Goal: Task Accomplishment & Management: Use online tool/utility

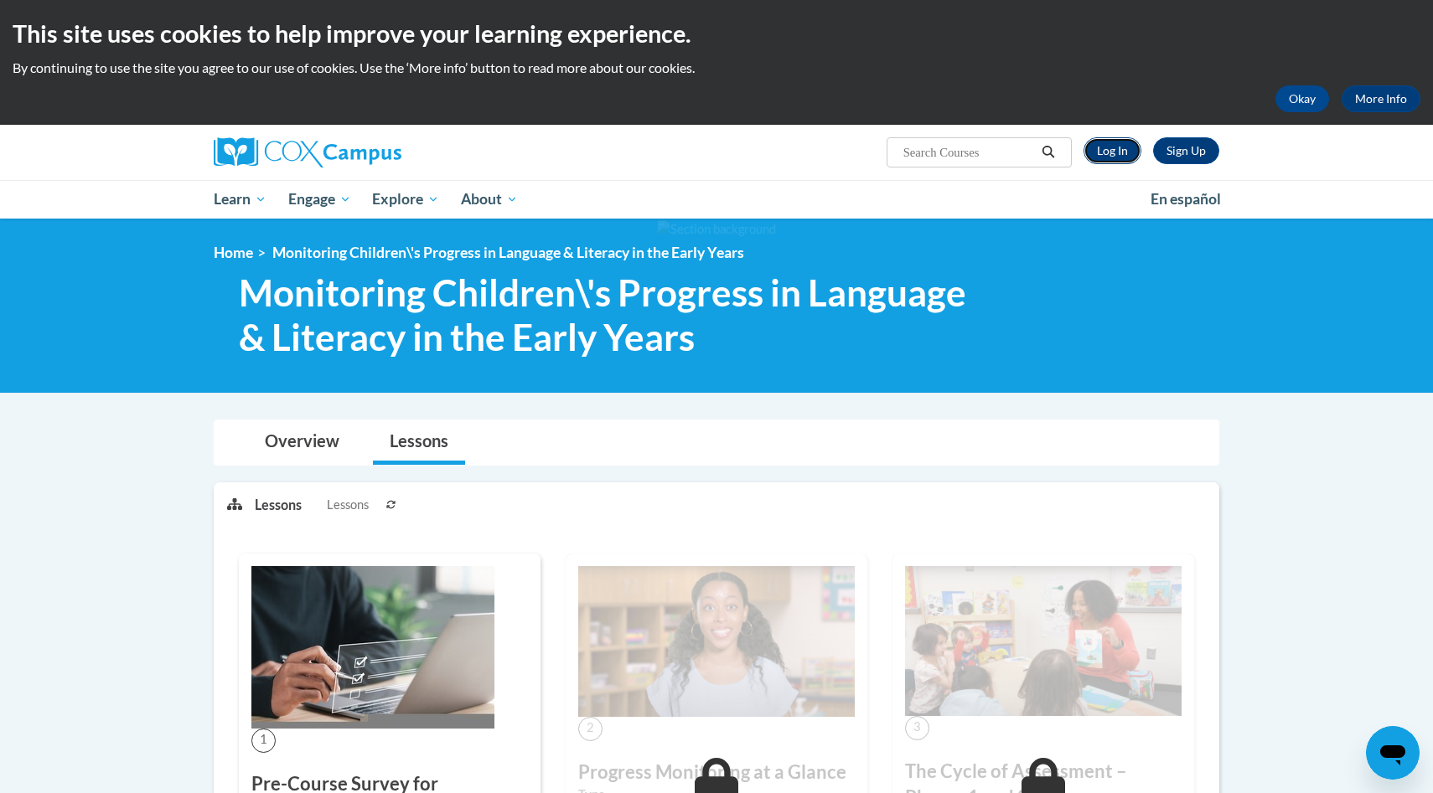
click at [1108, 153] on link "Log In" at bounding box center [1112, 150] width 58 height 27
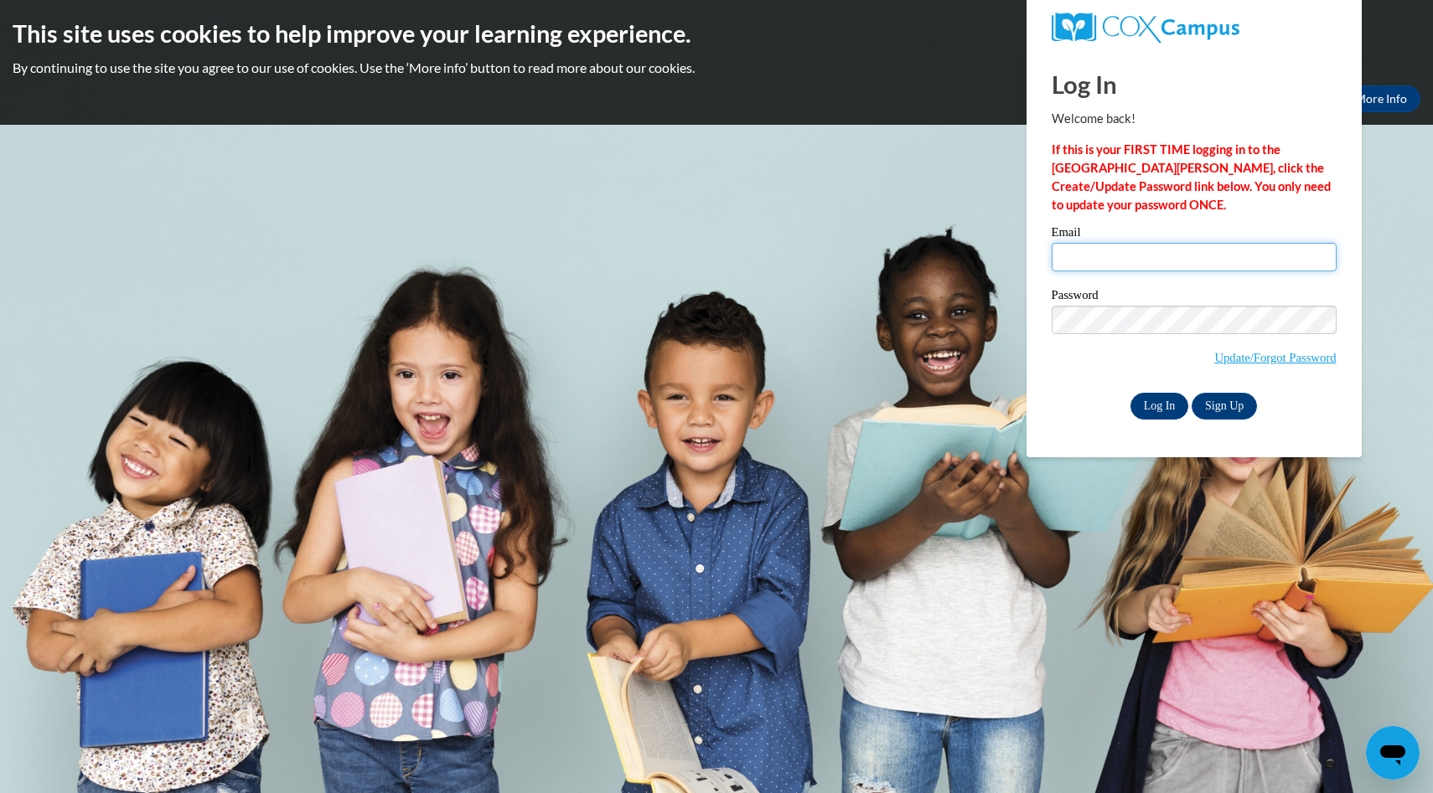
type input "johnsonbaileyann@gmail.com"
click at [1172, 406] on input "Log In" at bounding box center [1159, 406] width 59 height 27
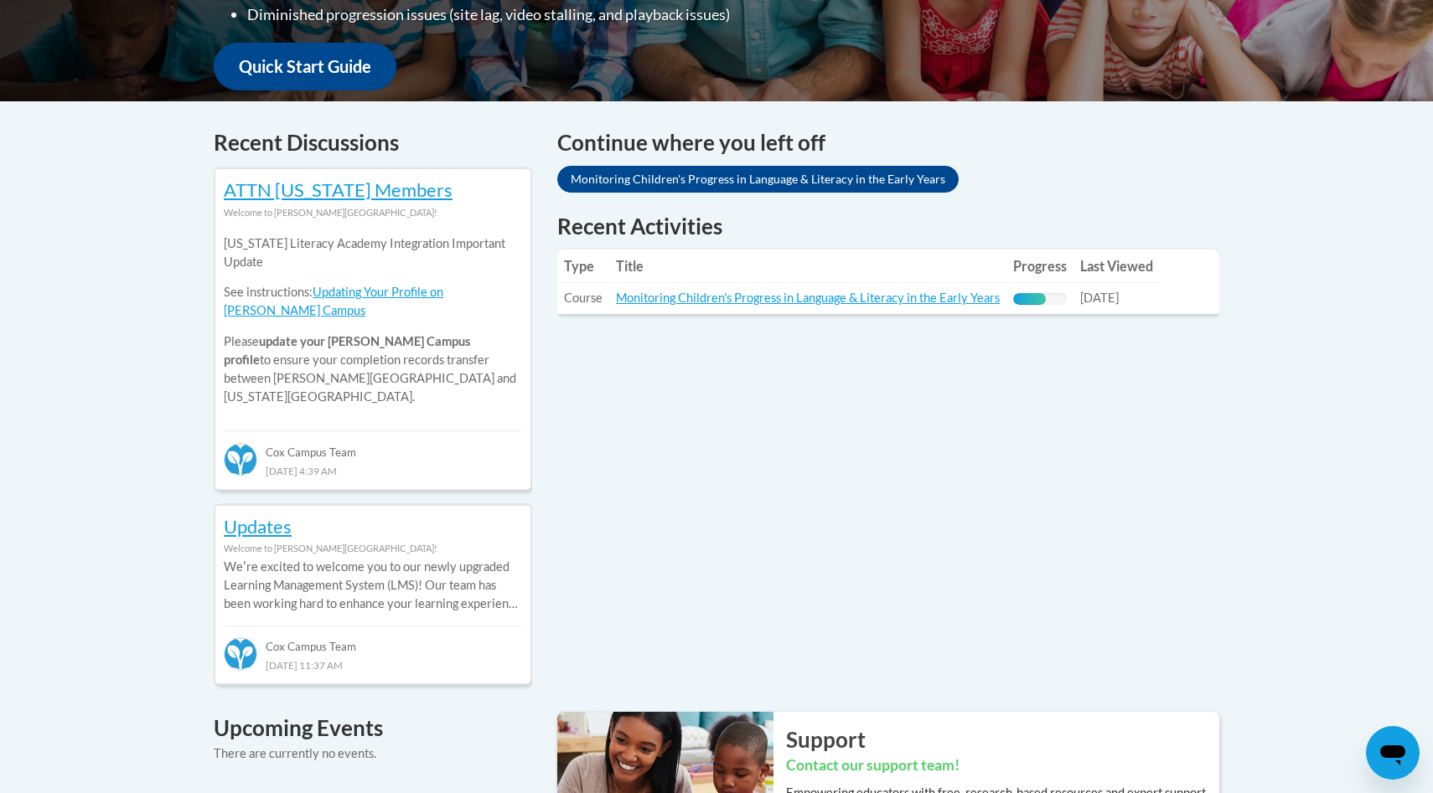
scroll to position [614, 0]
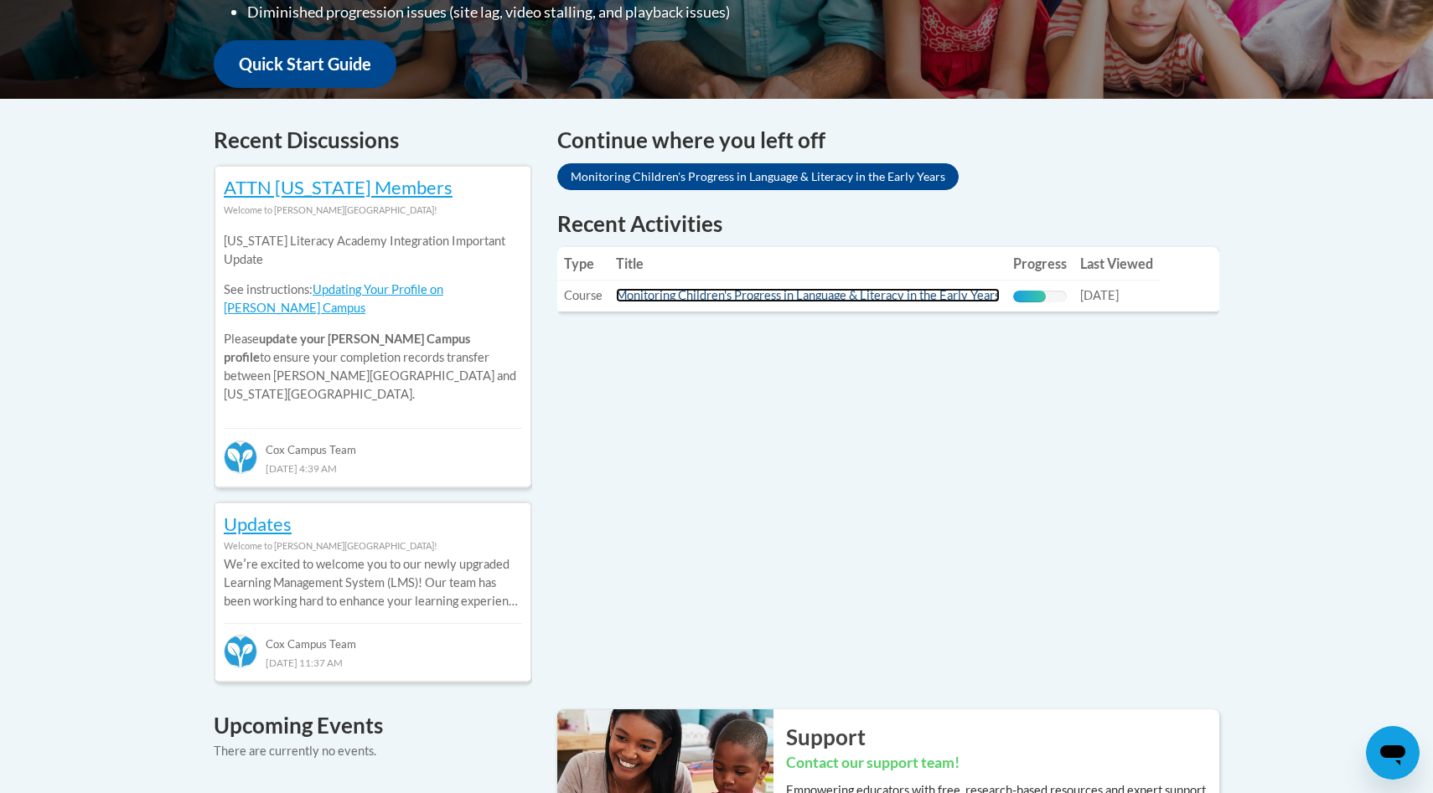
click at [836, 300] on link "Monitoring Children's Progress in Language & Literacy in the Early Years" at bounding box center [808, 295] width 384 height 14
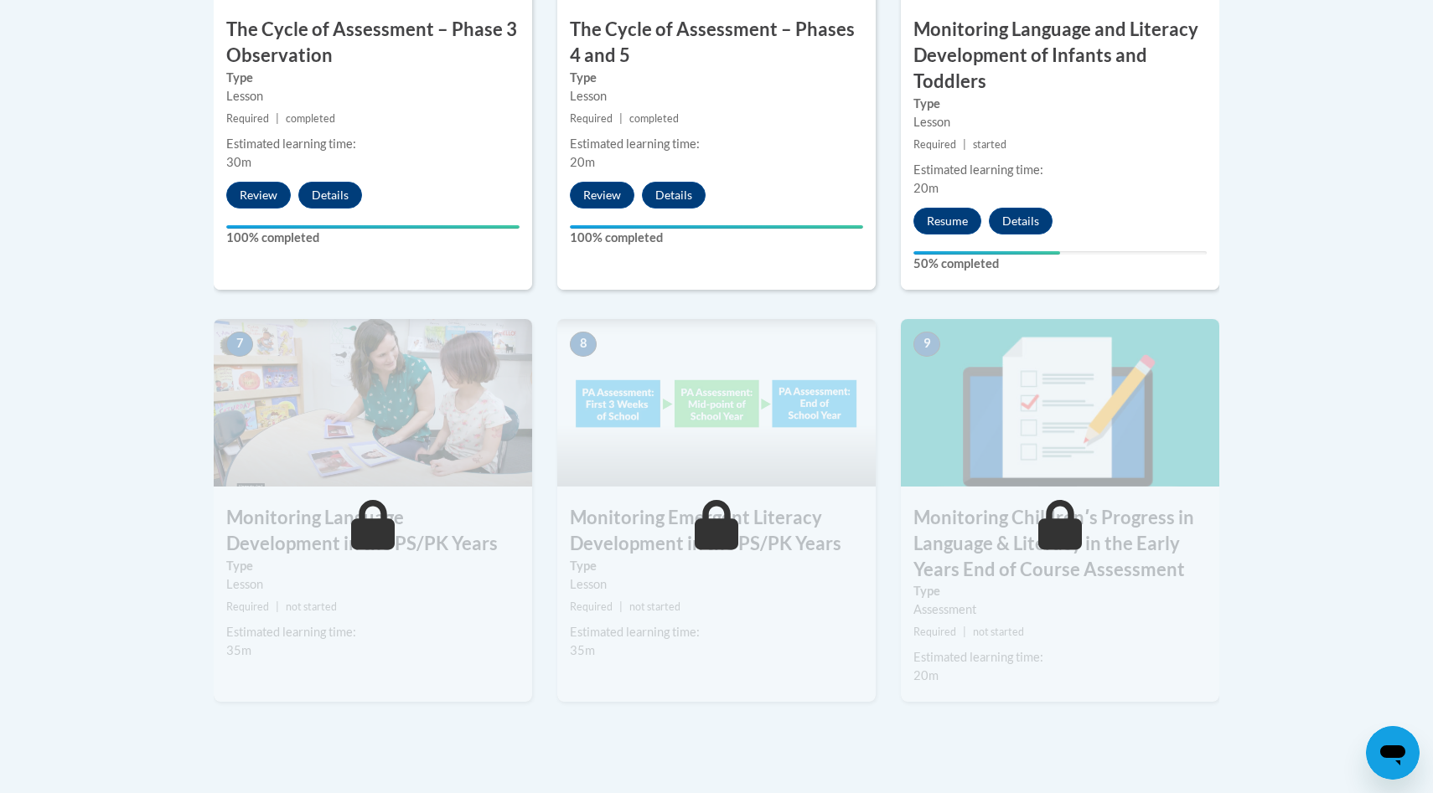
scroll to position [1223, 0]
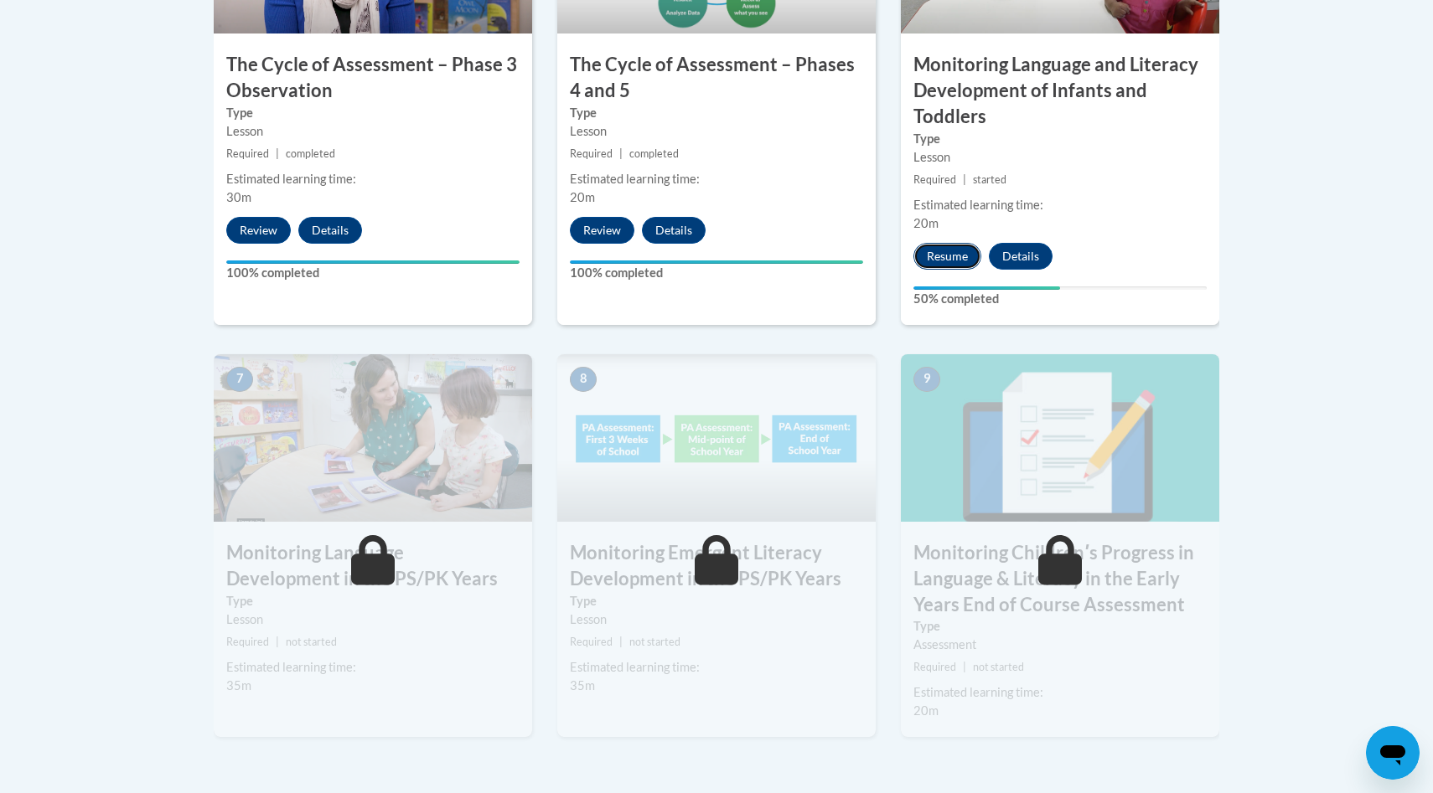
click at [947, 266] on button "Resume" at bounding box center [947, 256] width 68 height 27
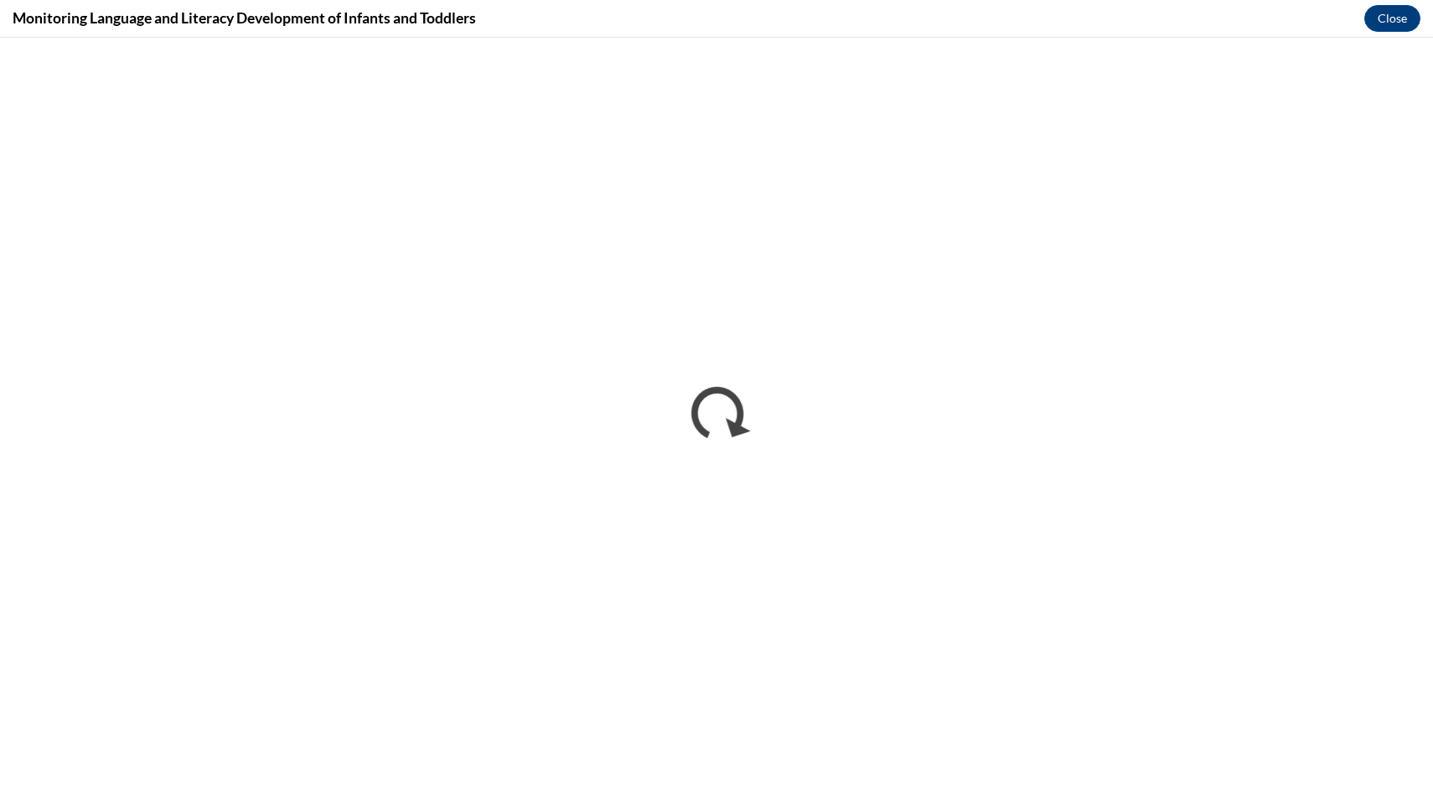
scroll to position [0, 0]
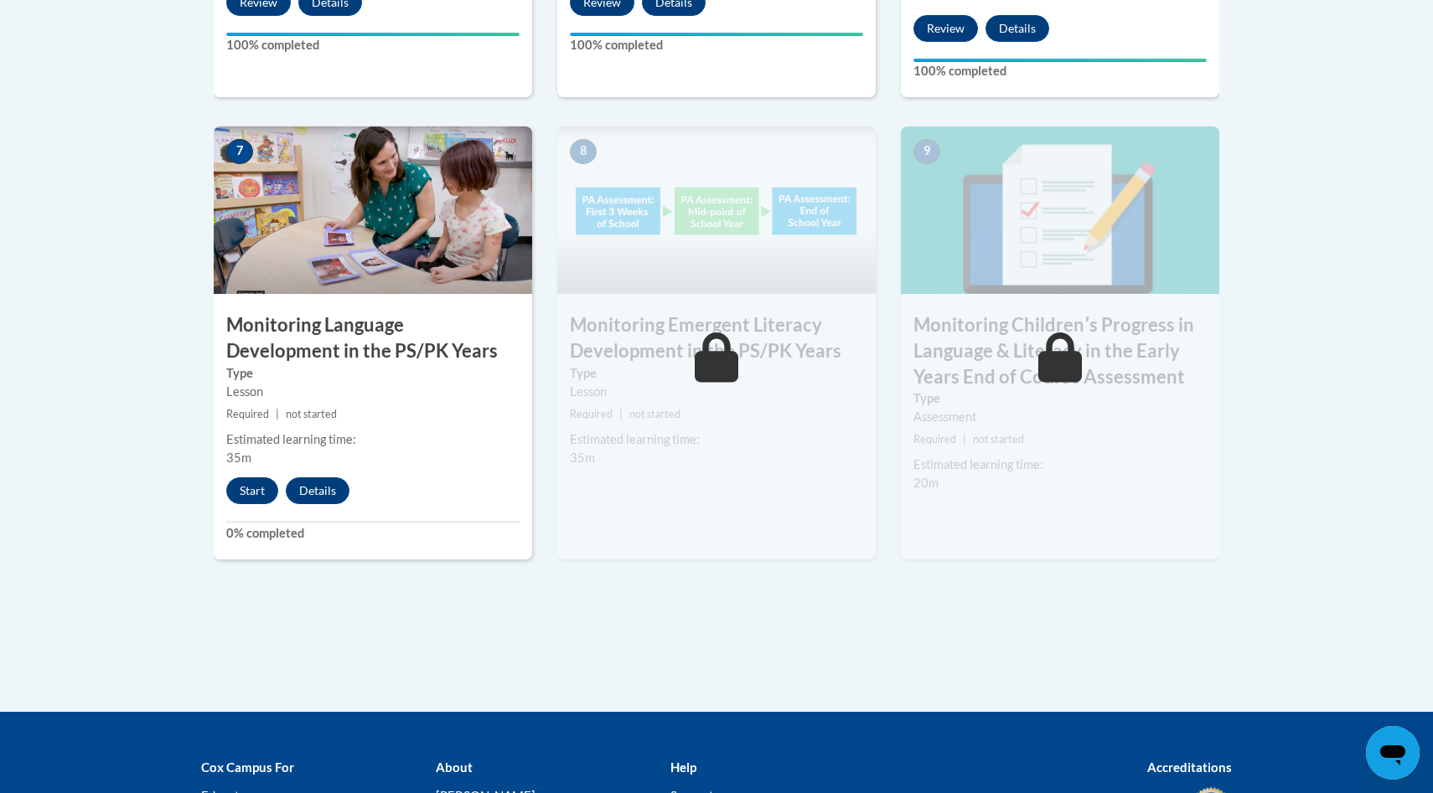
scroll to position [1438, 0]
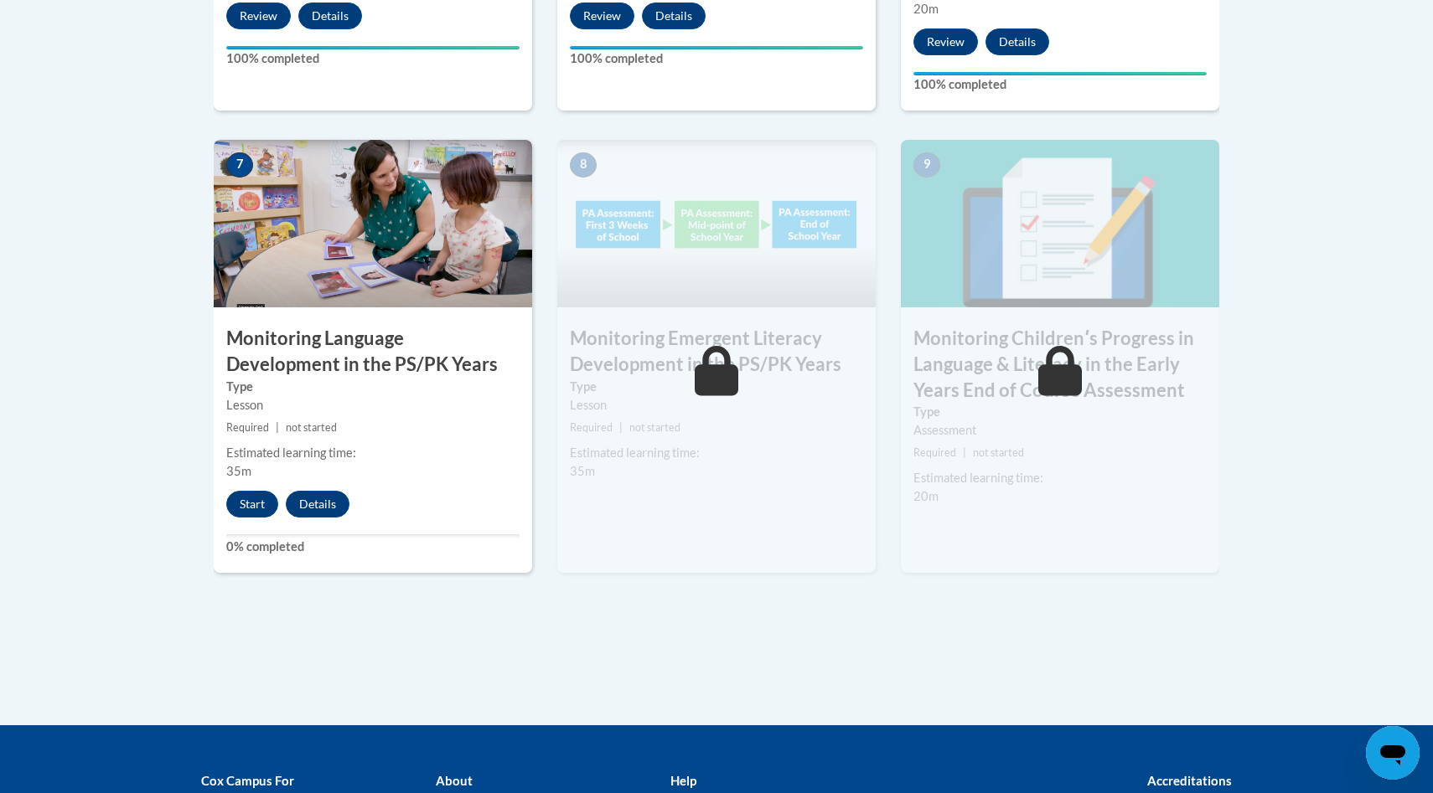
click at [257, 518] on div "7 Monitoring Language Development in the PS/PK Years Type Lesson Required | not…" at bounding box center [373, 356] width 318 height 433
click at [257, 513] on button "Start" at bounding box center [252, 504] width 52 height 27
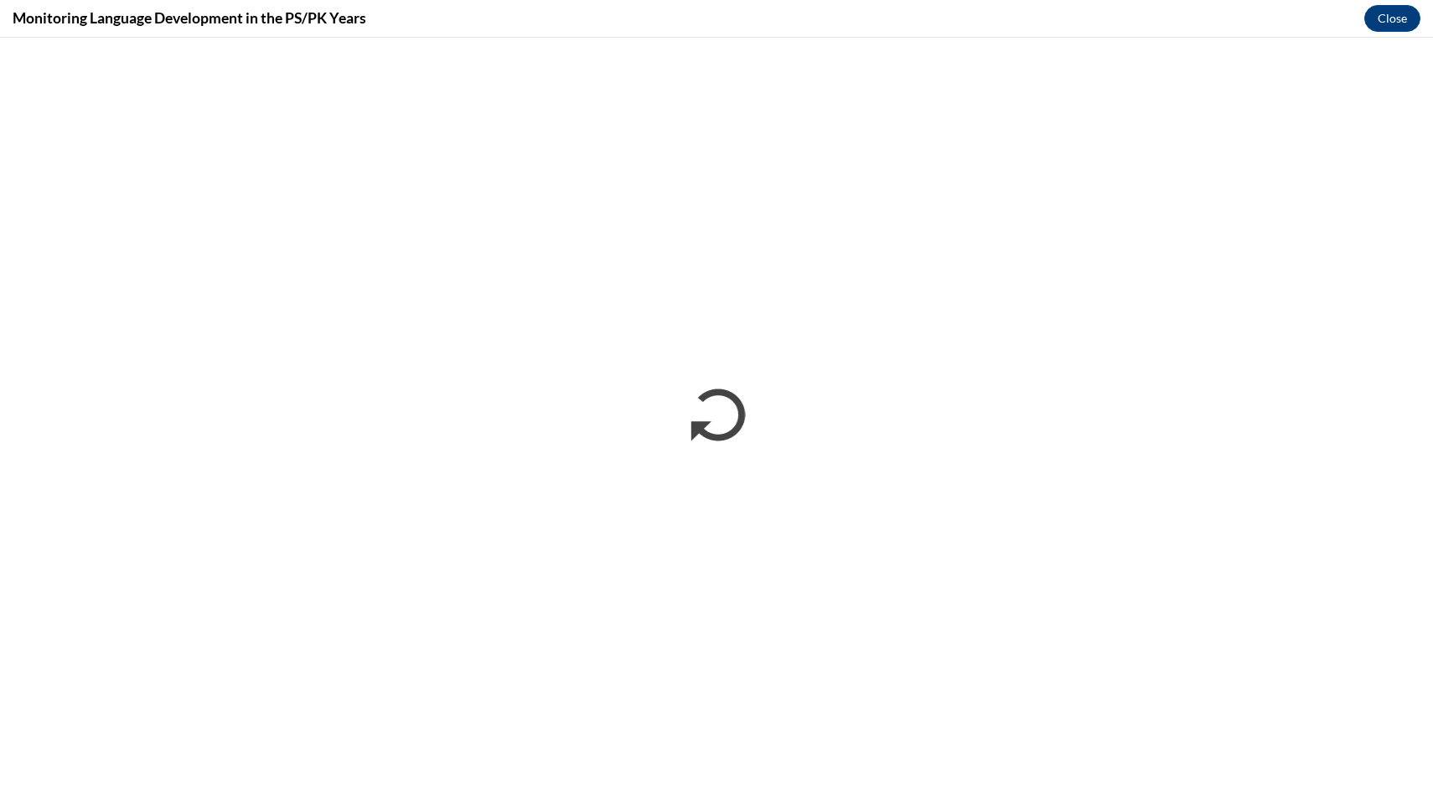
scroll to position [0, 0]
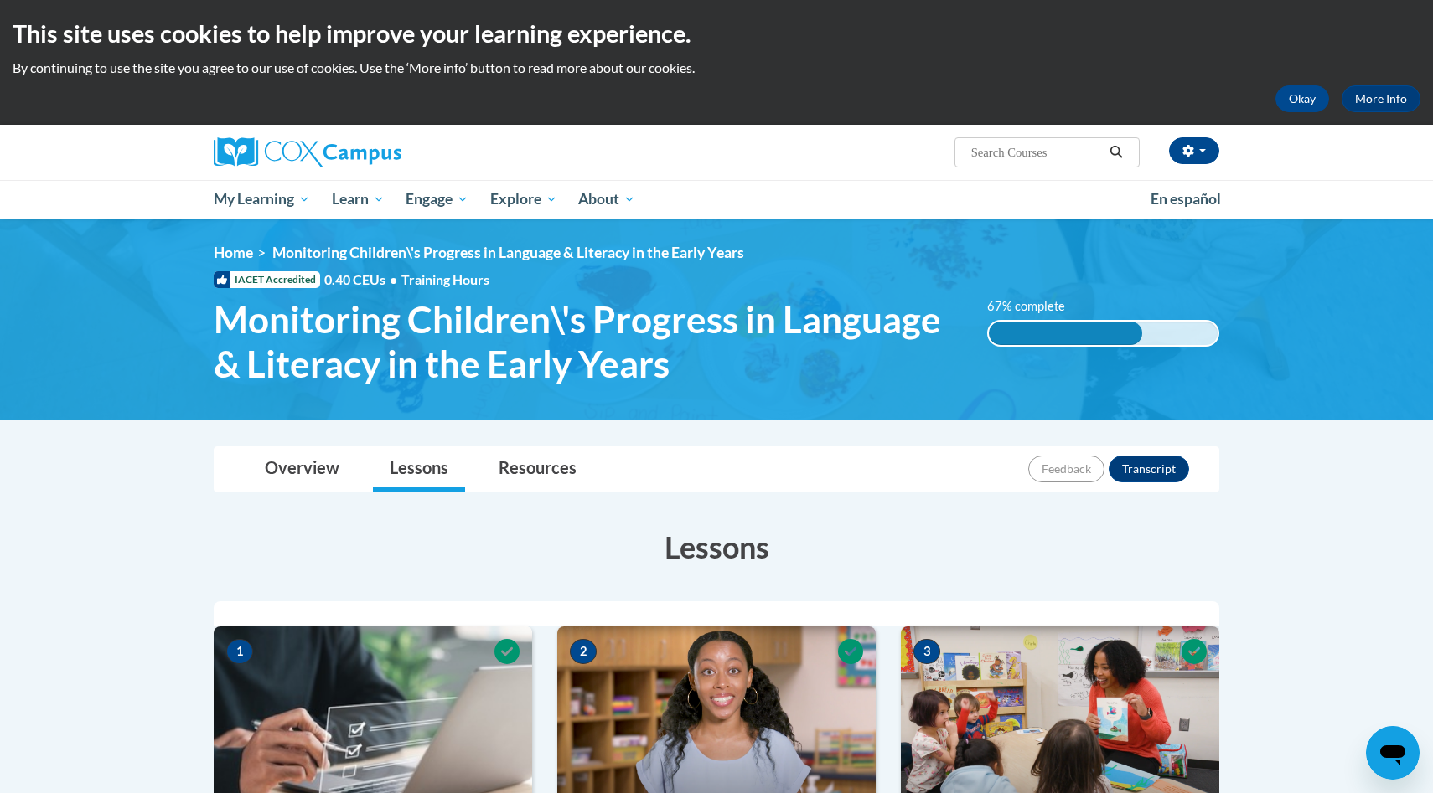
click at [798, 122] on div "This site uses cookies to help improve your learning experience. By continuing …" at bounding box center [716, 62] width 1433 height 125
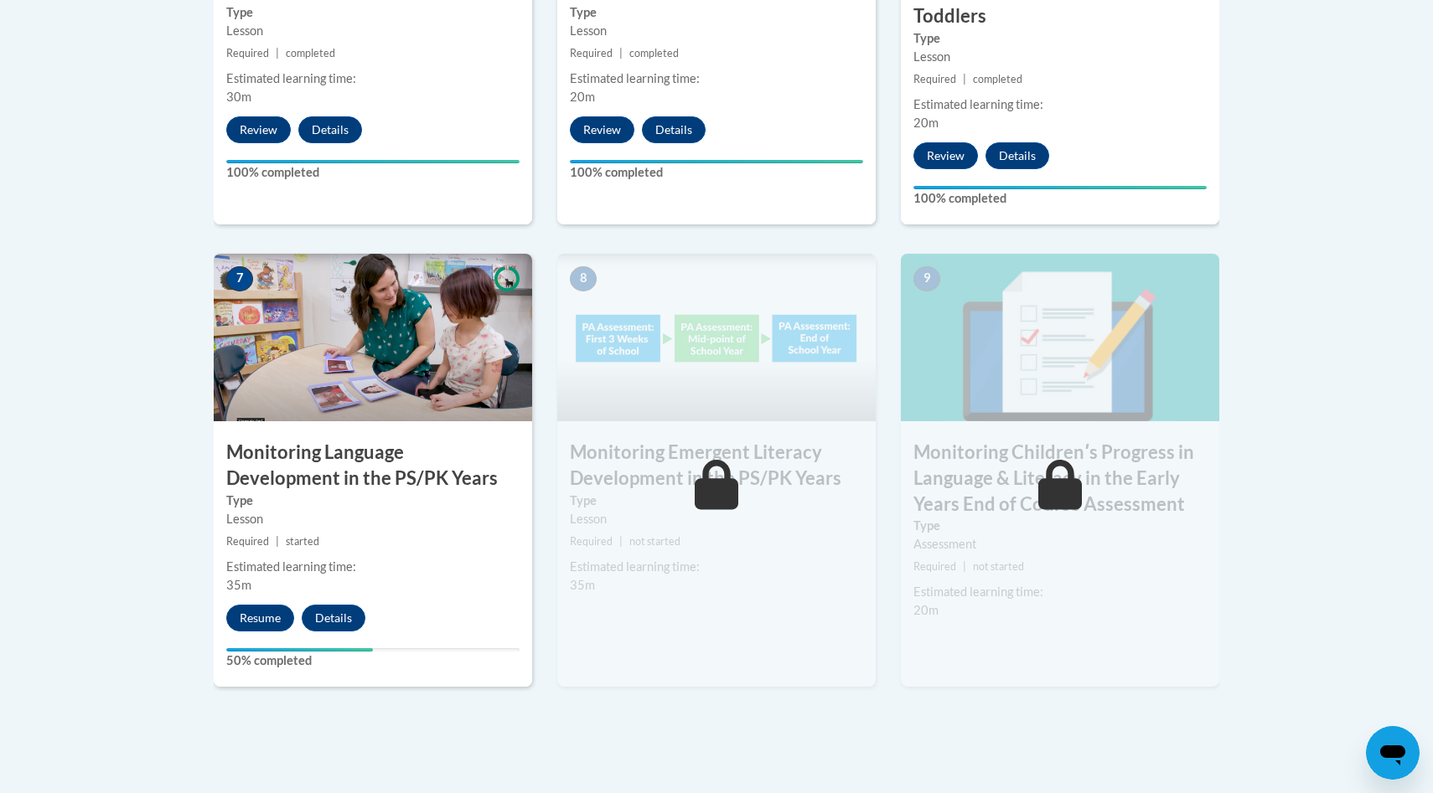
scroll to position [1312, 0]
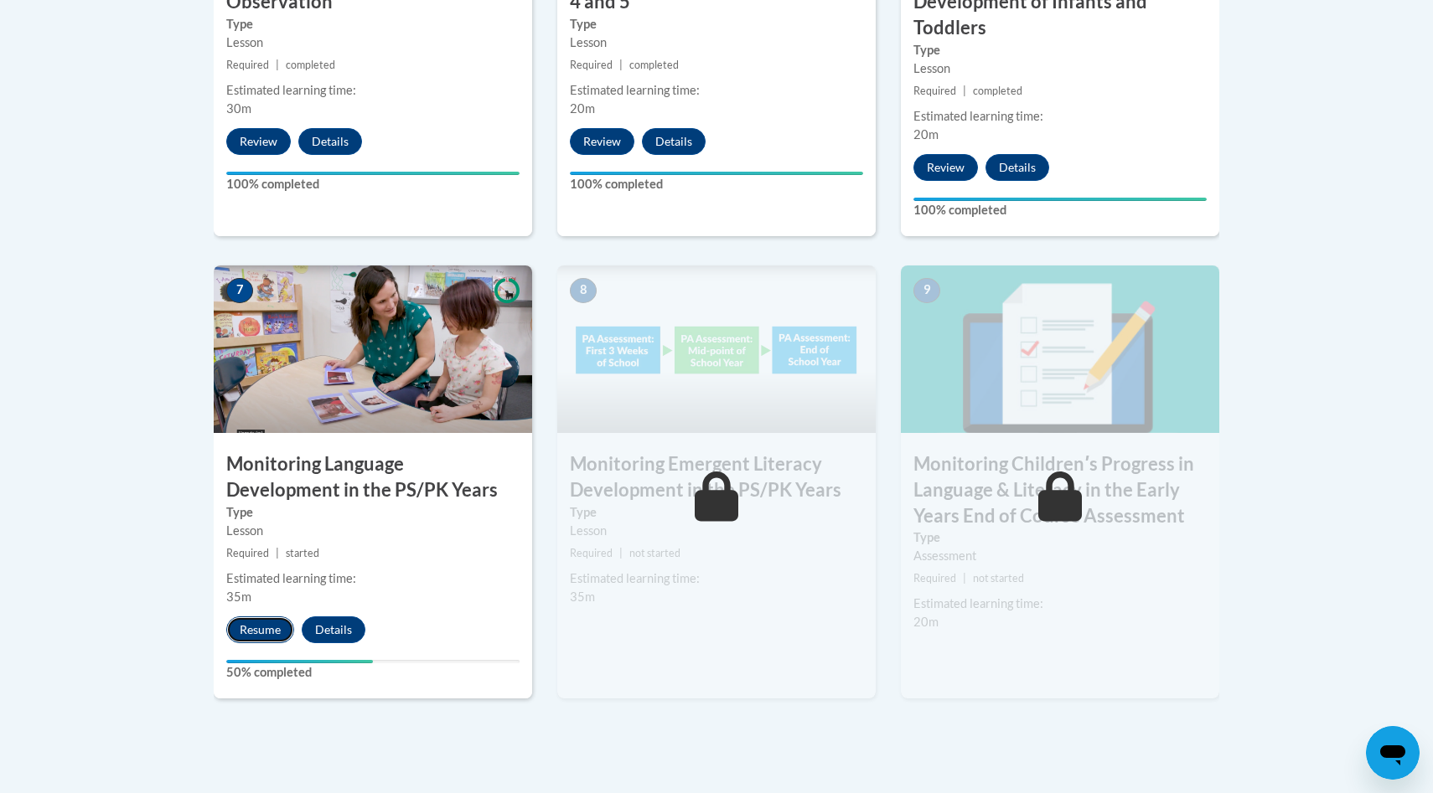
click at [263, 623] on button "Resume" at bounding box center [260, 630] width 68 height 27
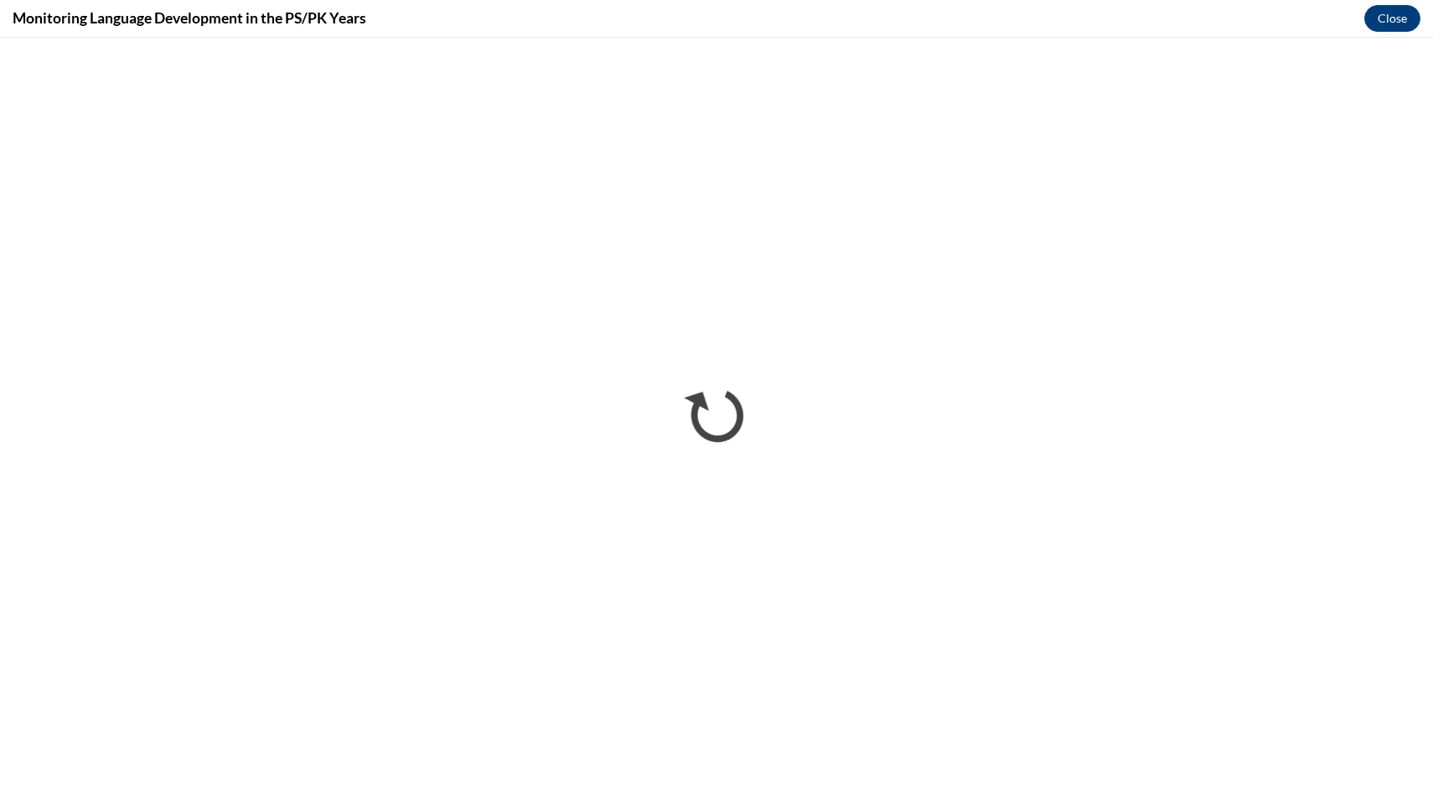
scroll to position [0, 0]
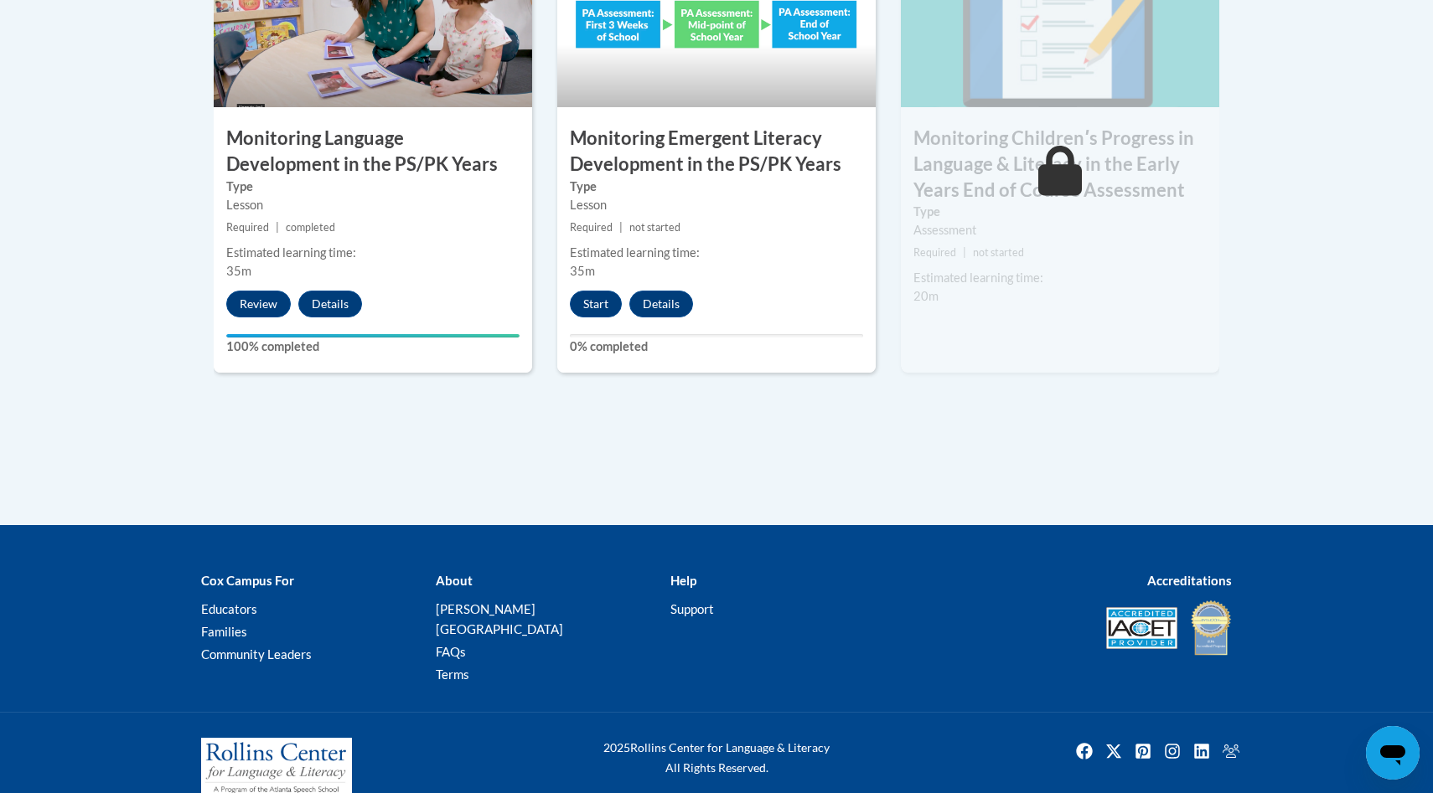
scroll to position [1645, 0]
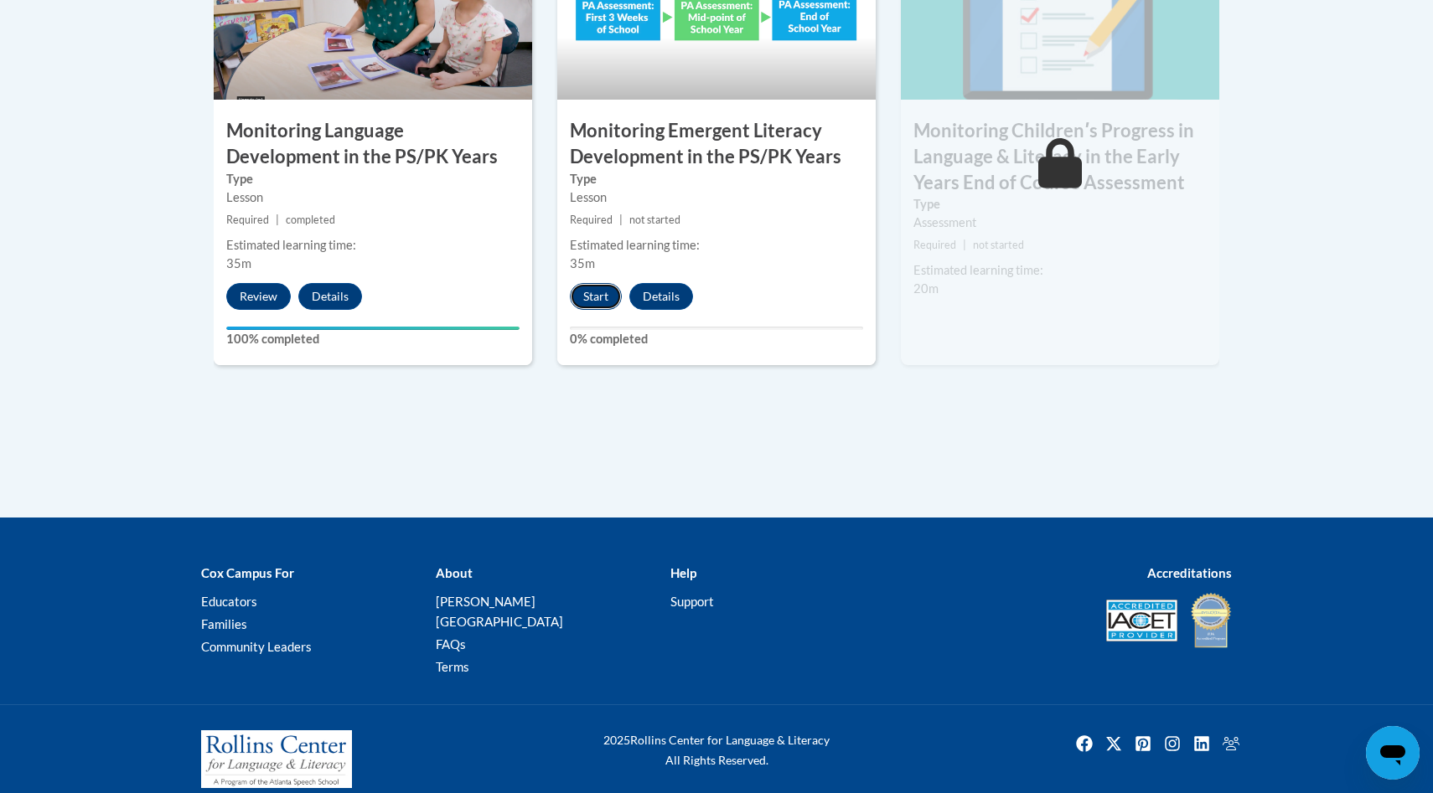
click at [602, 296] on button "Start" at bounding box center [596, 296] width 52 height 27
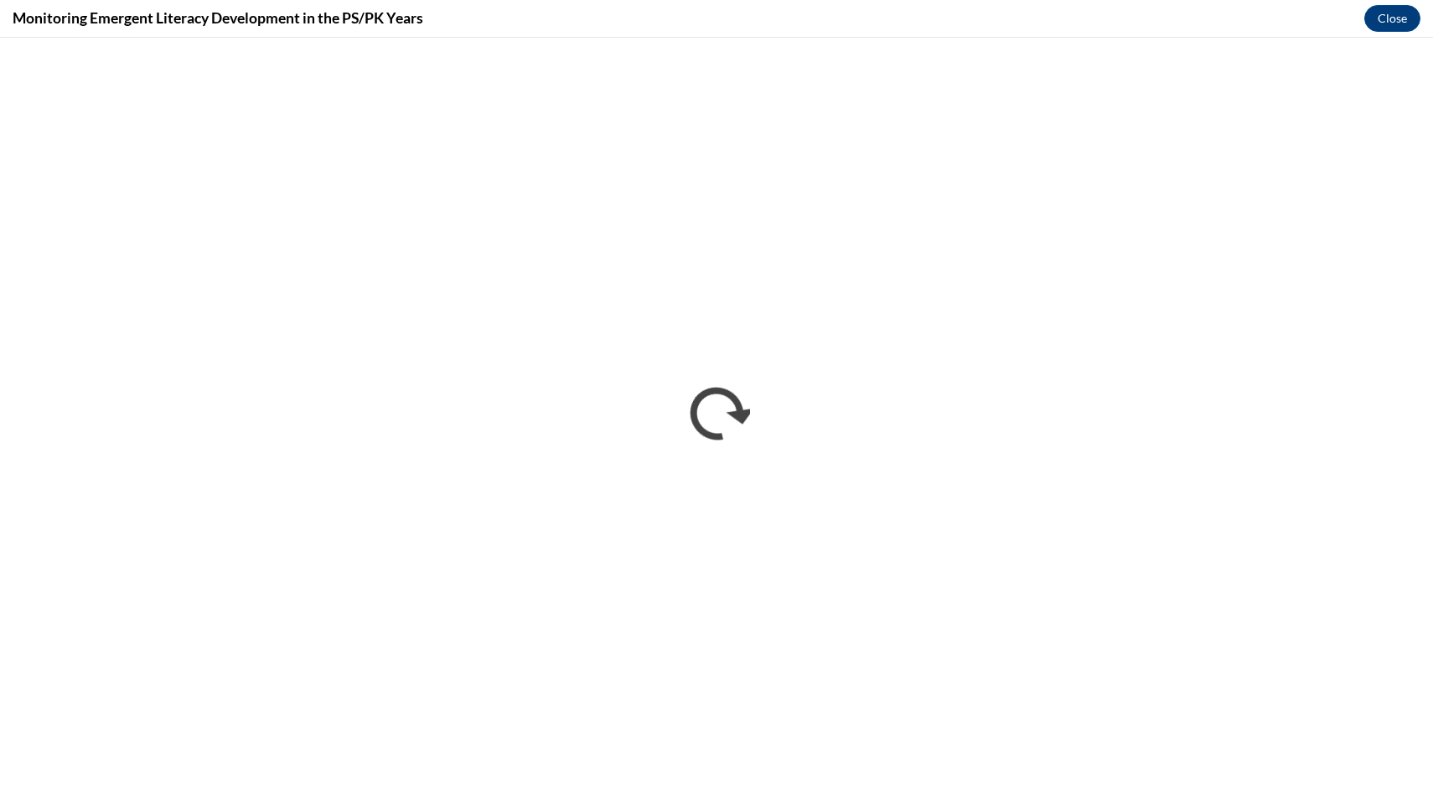
scroll to position [0, 0]
